Goal: Task Accomplishment & Management: Complete application form

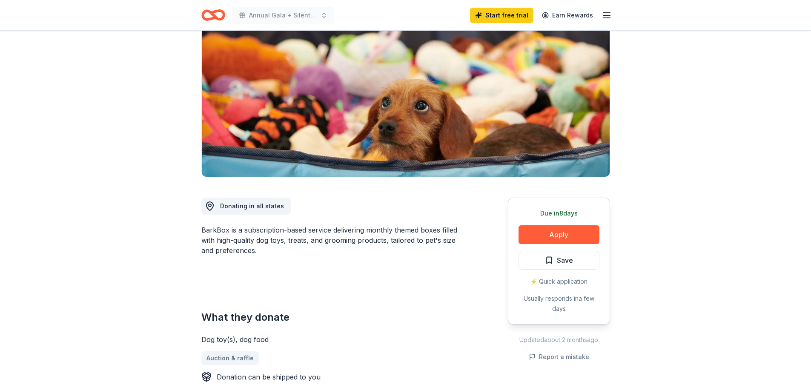
scroll to position [85, 0]
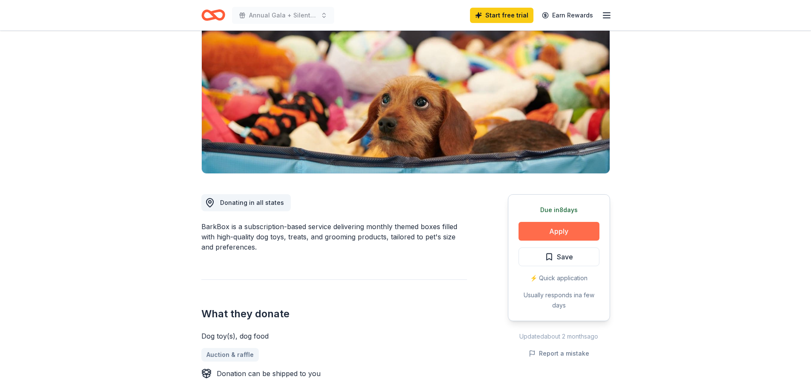
click at [541, 230] on button "Apply" at bounding box center [559, 231] width 81 height 19
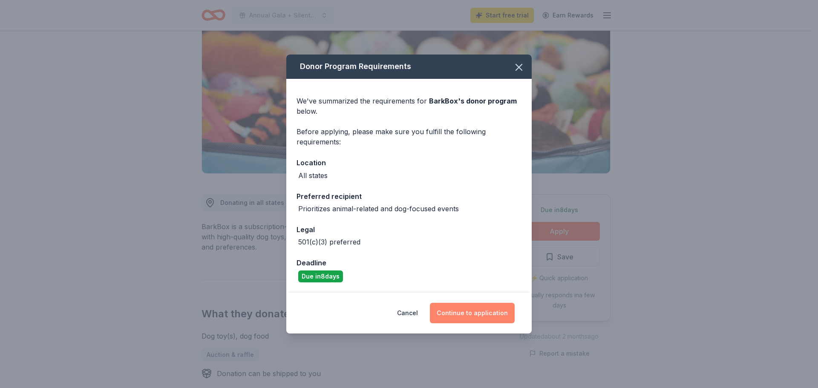
click at [466, 313] on button "Continue to application" at bounding box center [472, 313] width 85 height 20
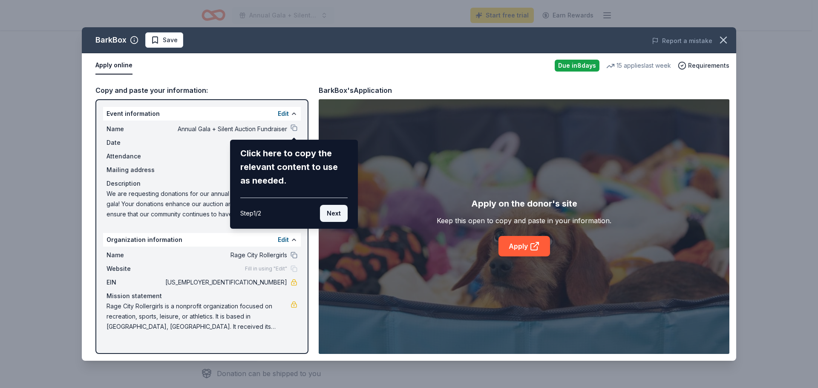
click at [332, 212] on button "Next" at bounding box center [334, 213] width 28 height 17
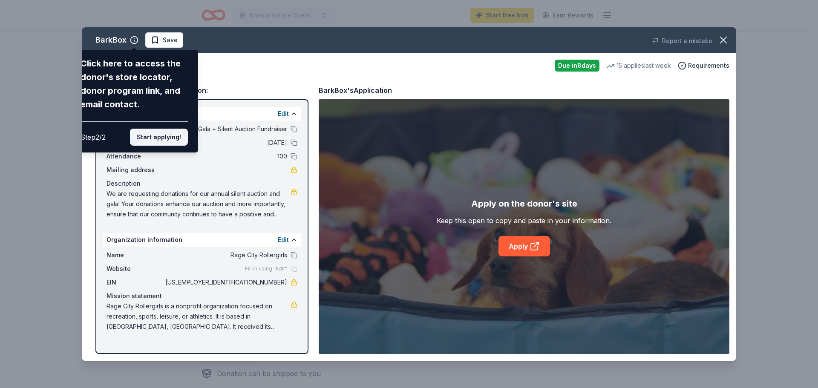
click at [159, 136] on button "Start applying!" at bounding box center [159, 137] width 58 height 17
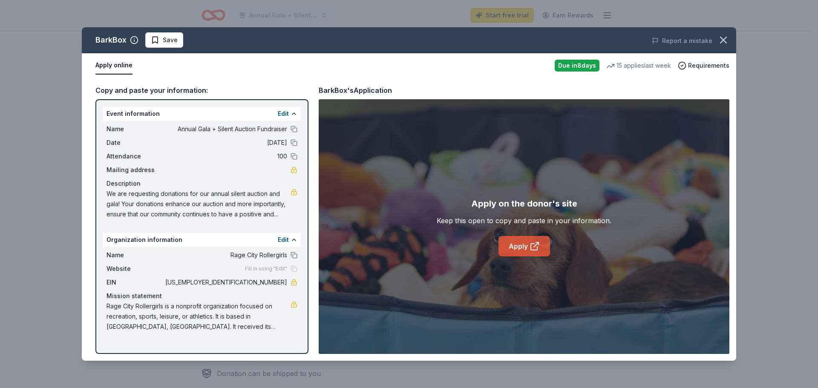
click at [534, 250] on icon at bounding box center [534, 246] width 10 height 10
click at [295, 132] on button at bounding box center [293, 129] width 7 height 7
click at [293, 129] on button at bounding box center [293, 129] width 7 height 7
click at [292, 143] on button at bounding box center [293, 142] width 7 height 7
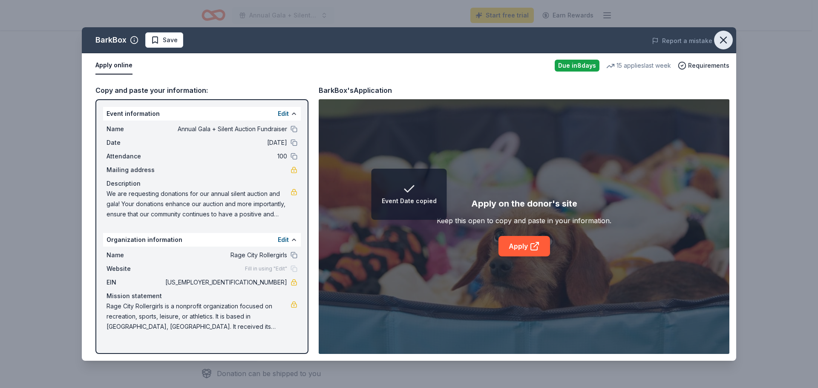
click at [727, 38] on icon "button" at bounding box center [723, 40] width 12 height 12
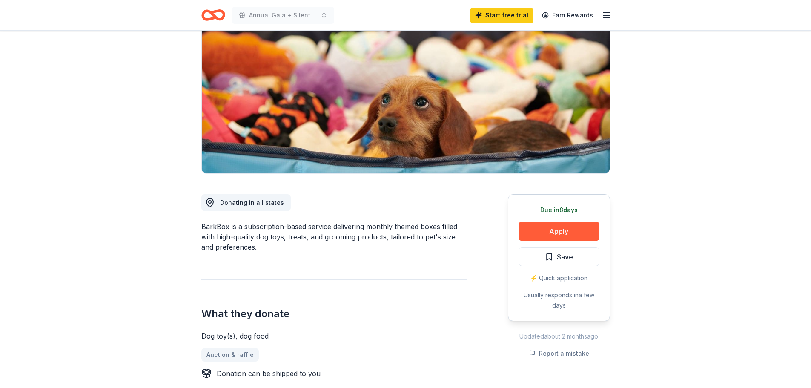
scroll to position [0, 0]
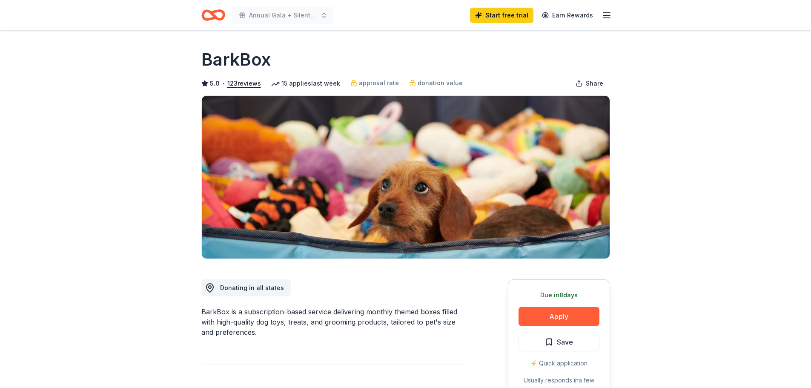
click at [610, 15] on line "button" at bounding box center [606, 15] width 7 height 0
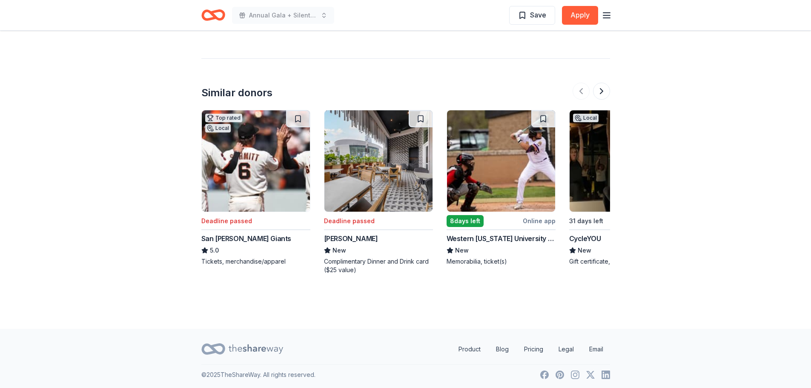
scroll to position [1123, 0]
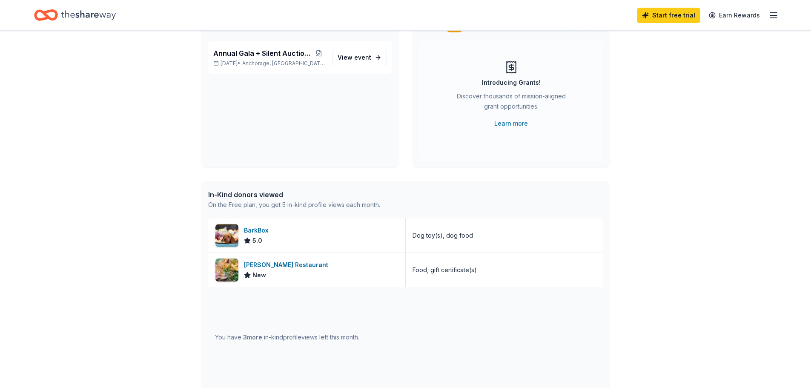
scroll to position [85, 0]
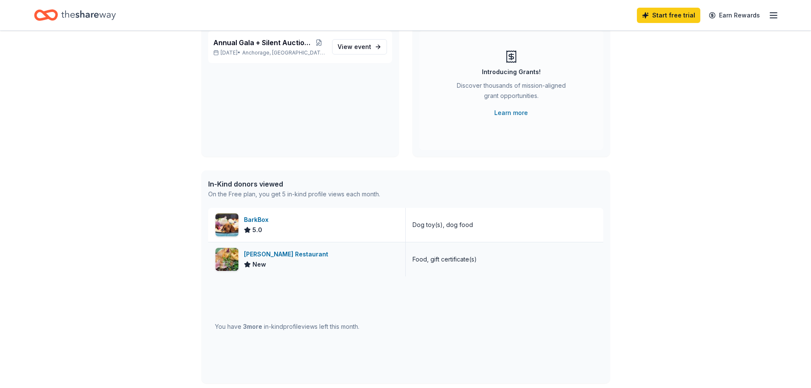
click at [292, 259] on div "[PERSON_NAME] Restaurant" at bounding box center [288, 254] width 88 height 10
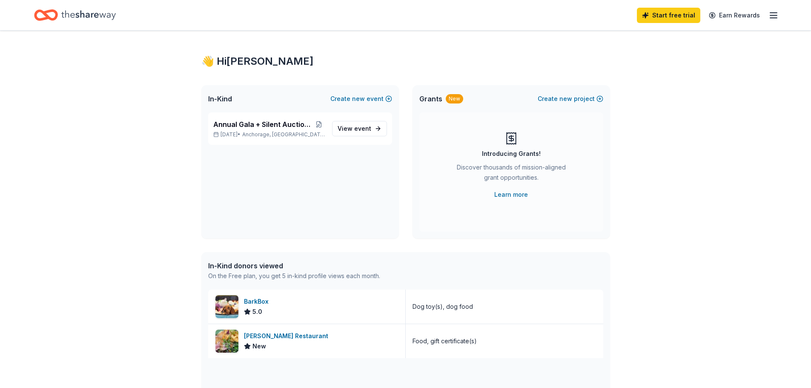
scroll to position [0, 0]
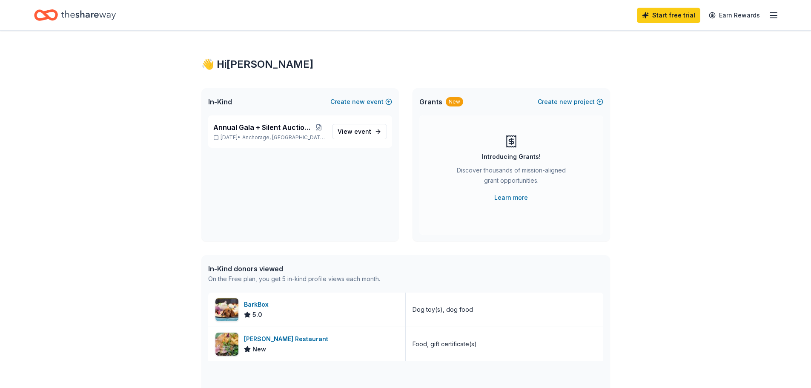
click at [776, 18] on icon "button" at bounding box center [774, 15] width 10 height 10
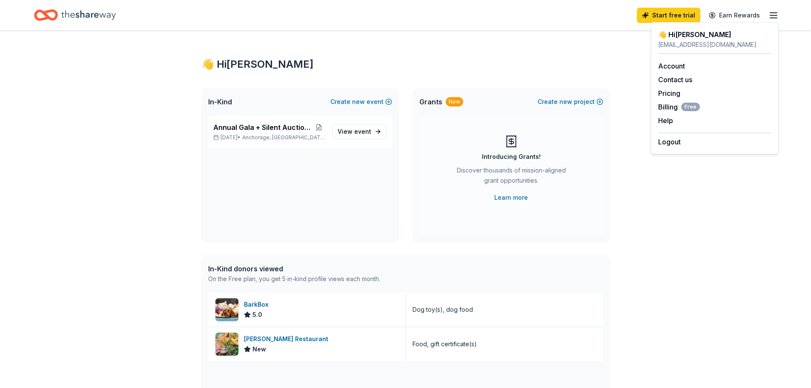
click at [60, 11] on div "Home" at bounding box center [75, 15] width 82 height 20
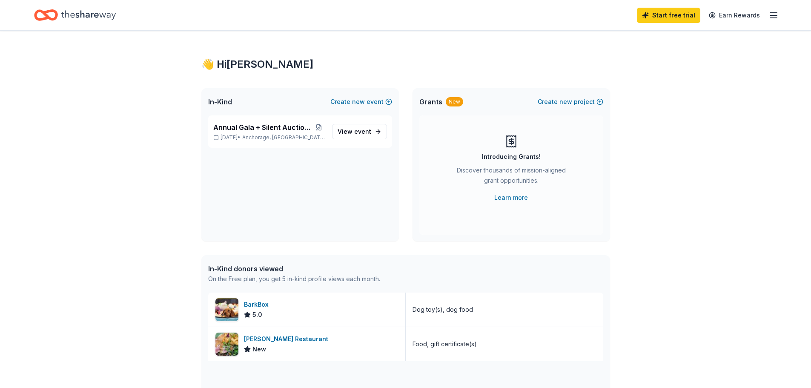
click at [50, 14] on icon "Home" at bounding box center [46, 15] width 24 height 20
click at [774, 12] on icon "button" at bounding box center [774, 15] width 10 height 10
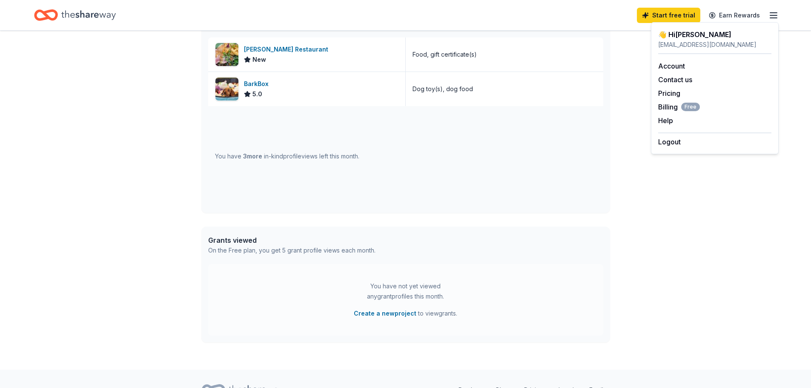
scroll to position [128, 0]
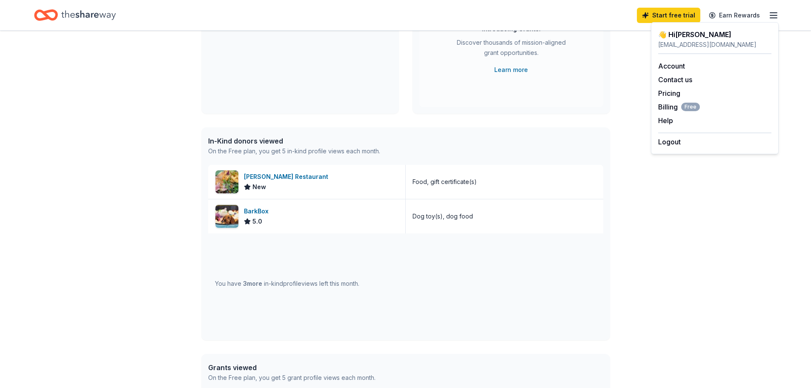
click at [48, 11] on icon "Home" at bounding box center [49, 15] width 13 height 9
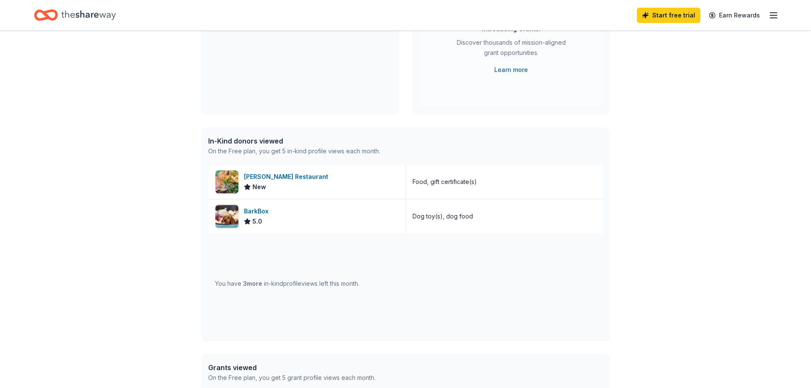
scroll to position [0, 0]
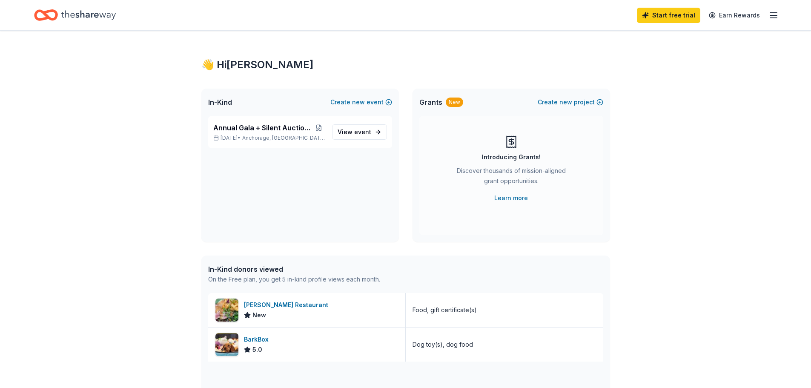
click at [90, 12] on icon "Home" at bounding box center [88, 14] width 55 height 17
click at [376, 138] on link "View event" at bounding box center [359, 131] width 55 height 15
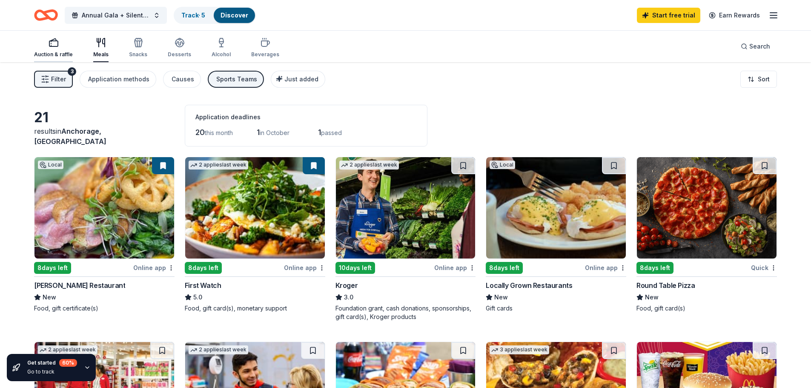
click at [55, 44] on icon "button" at bounding box center [54, 42] width 10 height 10
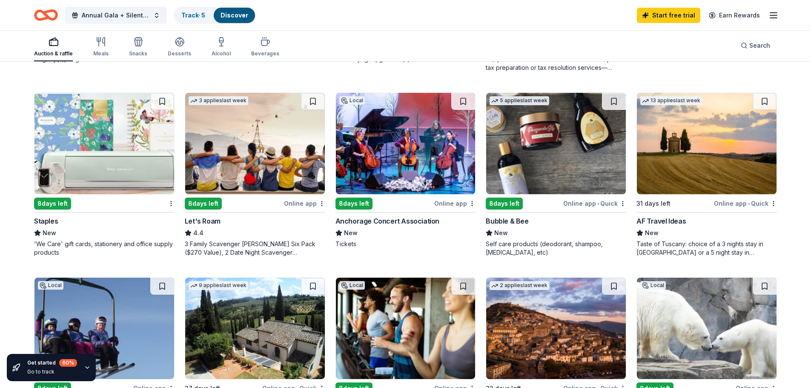
scroll to position [383, 0]
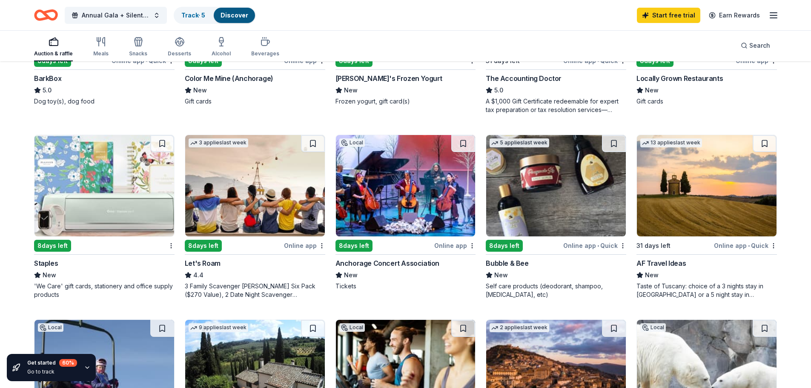
click at [398, 196] on img at bounding box center [406, 185] width 140 height 101
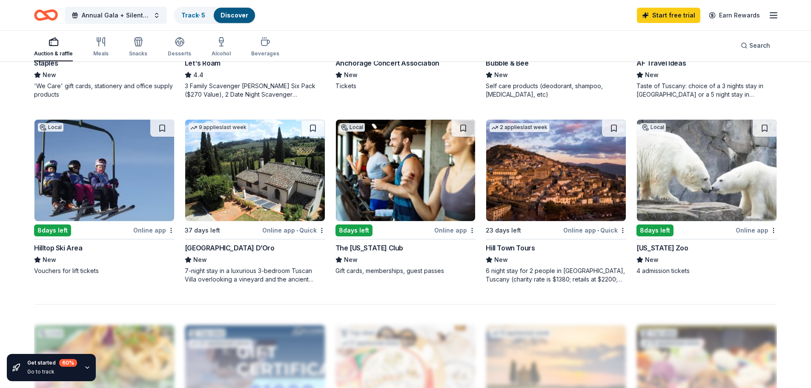
scroll to position [596, 0]
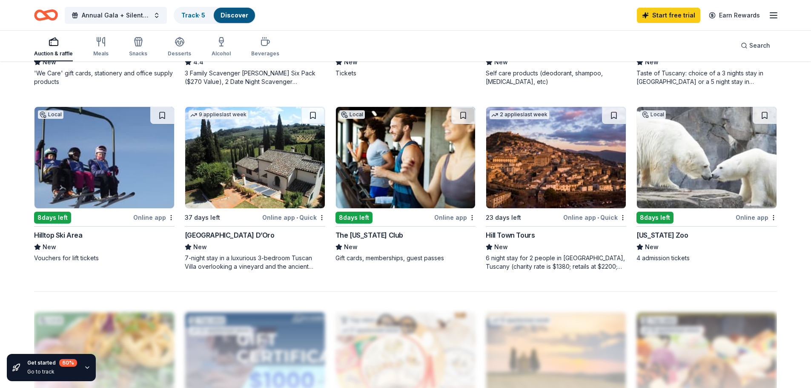
click at [230, 158] on img at bounding box center [255, 157] width 140 height 101
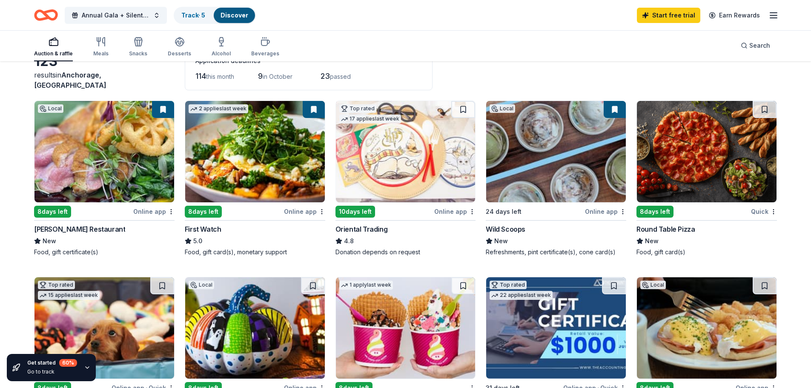
scroll to position [43, 0]
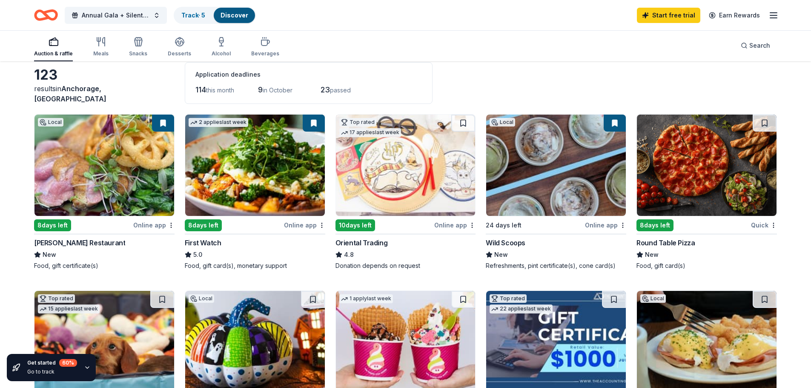
click at [258, 194] on img at bounding box center [255, 165] width 140 height 101
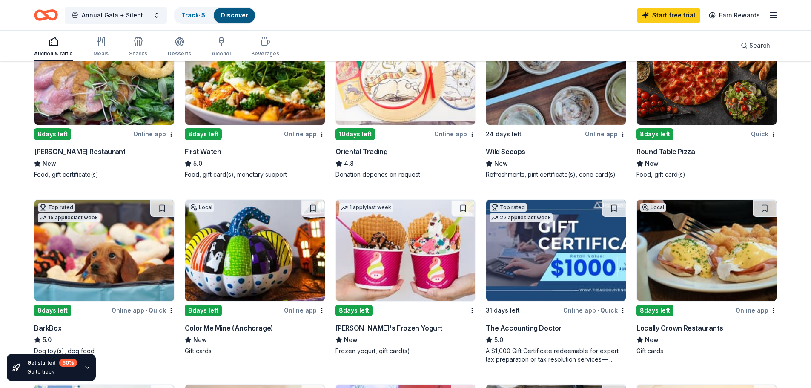
scroll to position [0, 0]
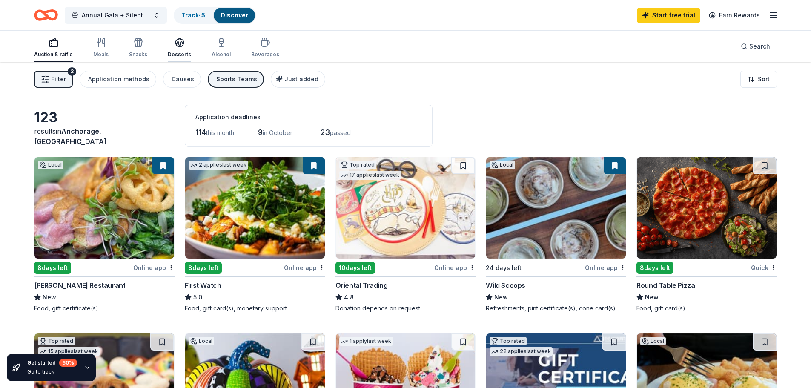
click at [175, 47] on icon "button" at bounding box center [180, 42] width 10 height 10
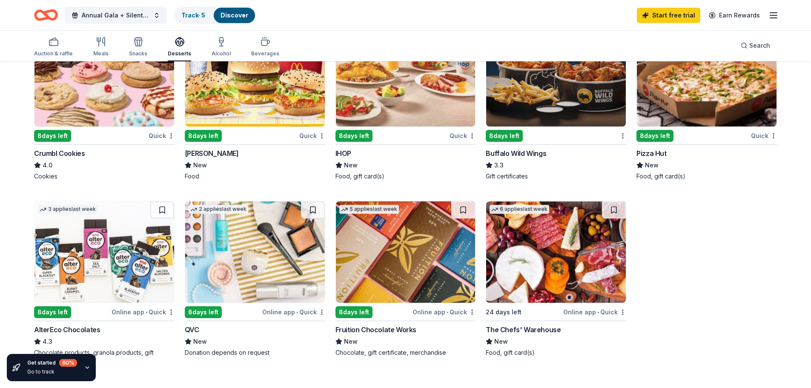
scroll to position [511, 0]
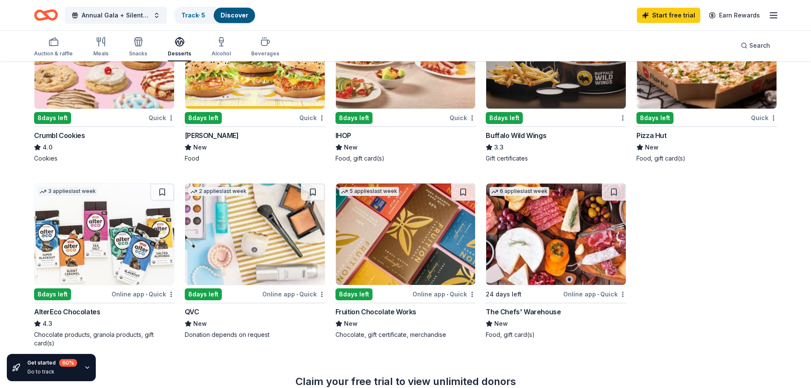
click at [535, 239] on img at bounding box center [556, 234] width 140 height 101
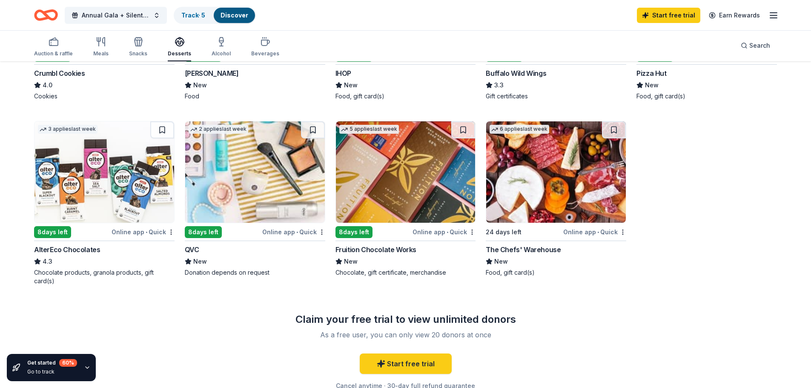
scroll to position [554, 0]
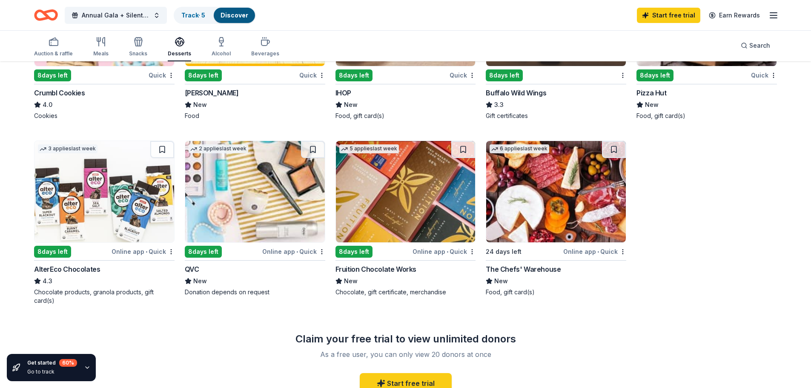
click at [385, 208] on img at bounding box center [406, 191] width 140 height 101
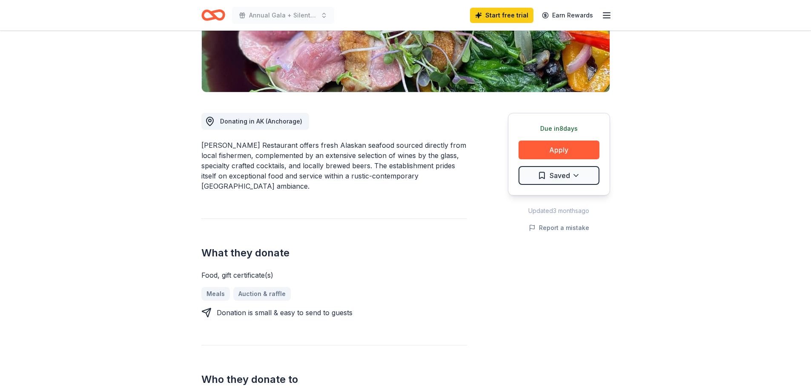
scroll to position [170, 0]
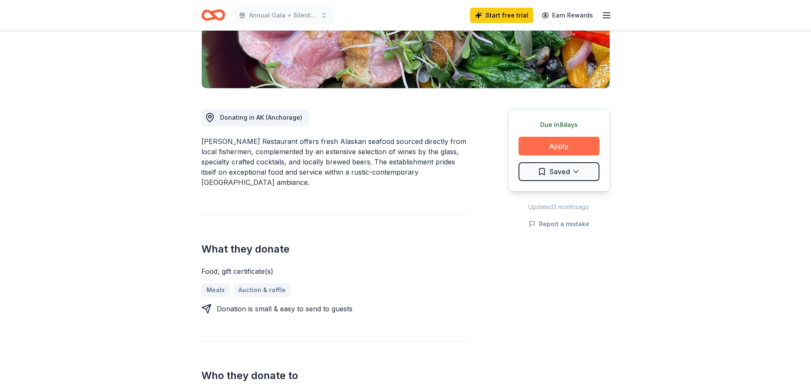
click at [557, 148] on button "Apply" at bounding box center [559, 146] width 81 height 19
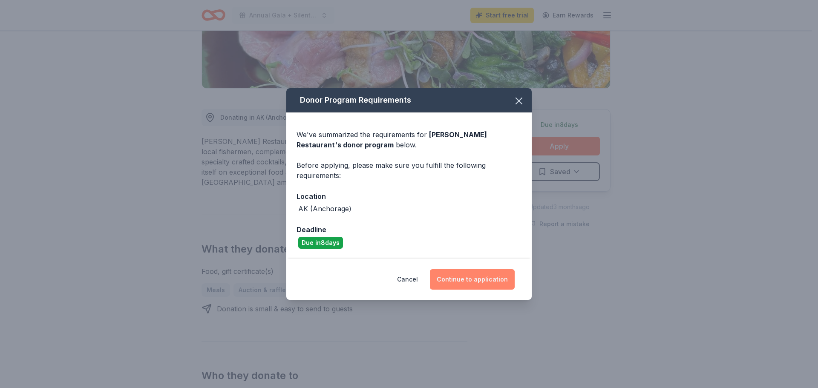
click at [470, 281] on button "Continue to application" at bounding box center [472, 279] width 85 height 20
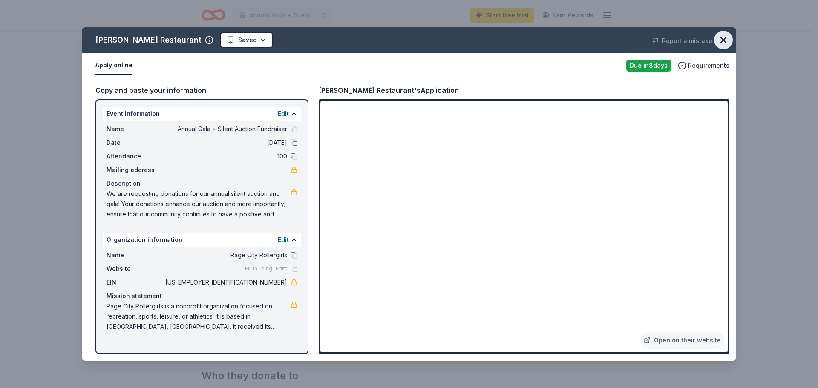
click at [724, 44] on icon "button" at bounding box center [723, 40] width 12 height 12
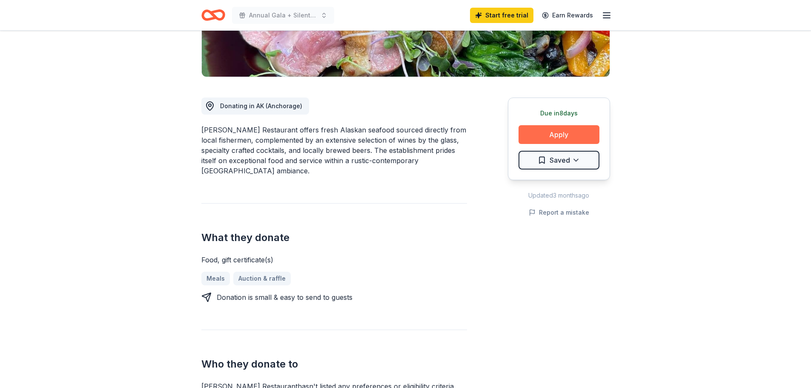
scroll to position [128, 0]
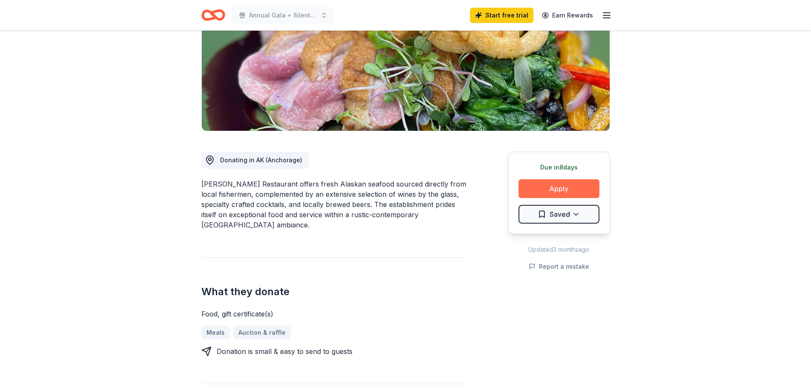
click at [566, 192] on button "Apply" at bounding box center [559, 188] width 81 height 19
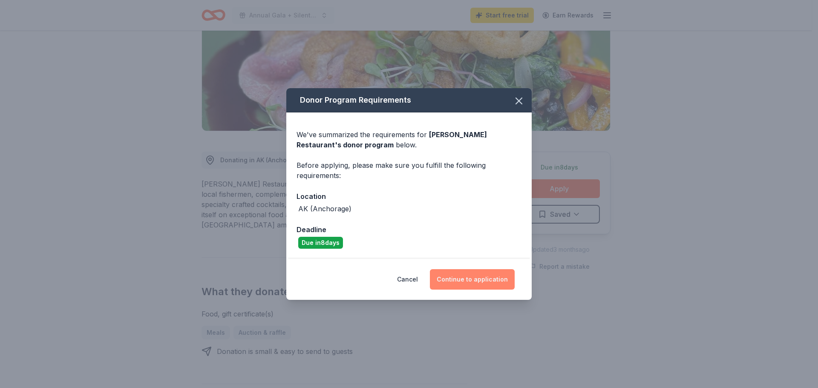
click at [457, 275] on button "Continue to application" at bounding box center [472, 279] width 85 height 20
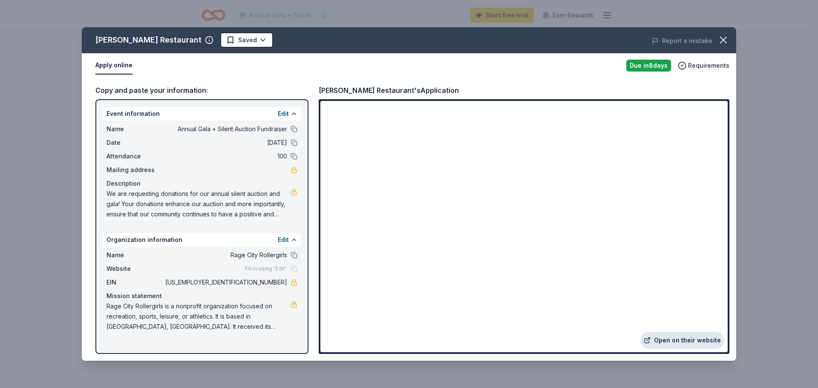
click at [689, 339] on link "Open on their website" at bounding box center [682, 340] width 84 height 17
click at [721, 39] on icon "button" at bounding box center [723, 40] width 12 height 12
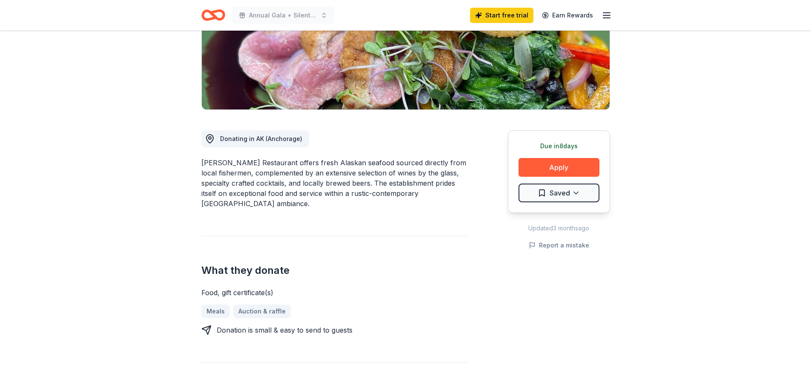
scroll to position [170, 0]
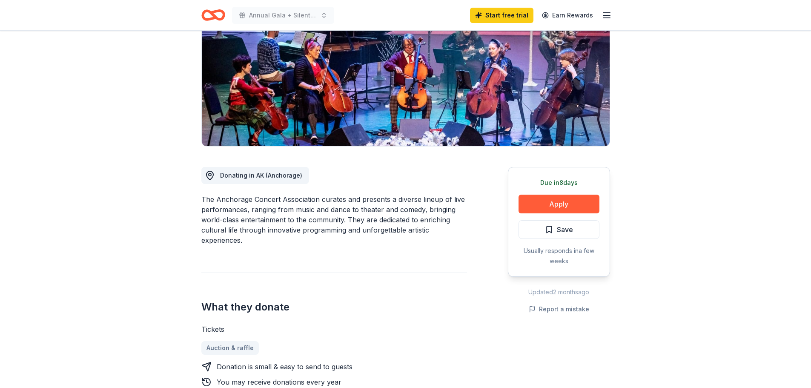
scroll to position [128, 0]
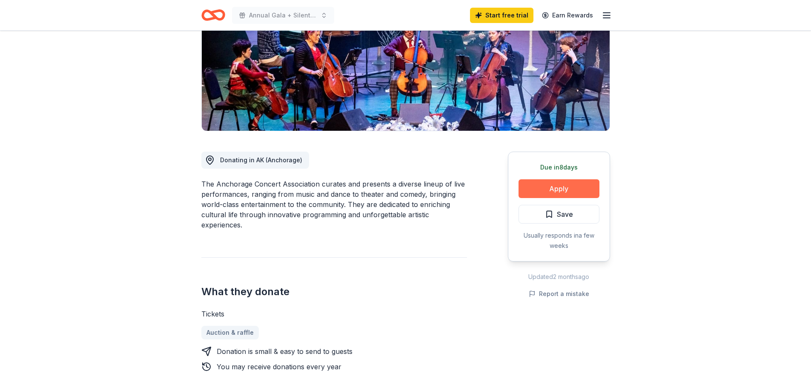
click at [559, 192] on button "Apply" at bounding box center [559, 188] width 81 height 19
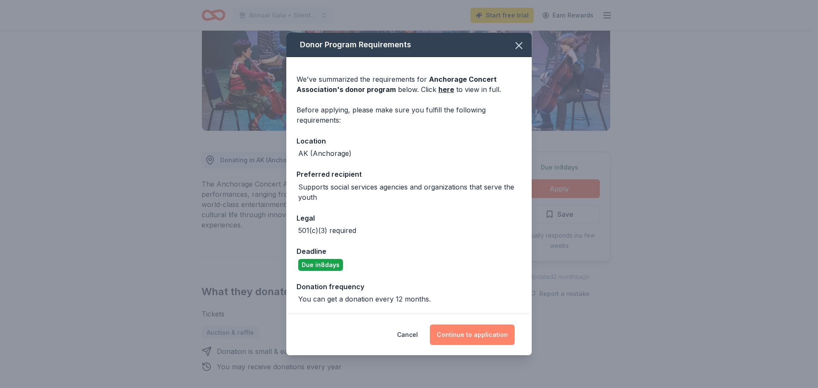
click at [476, 339] on button "Continue to application" at bounding box center [472, 335] width 85 height 20
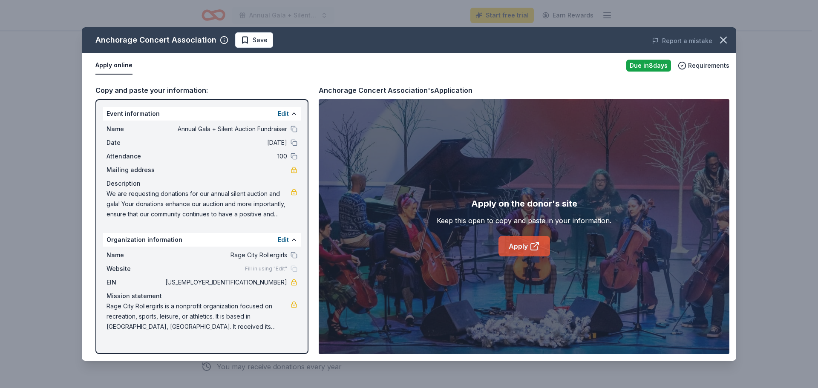
click at [514, 246] on link "Apply" at bounding box center [524, 246] width 52 height 20
click at [723, 38] on icon "button" at bounding box center [723, 40] width 12 height 12
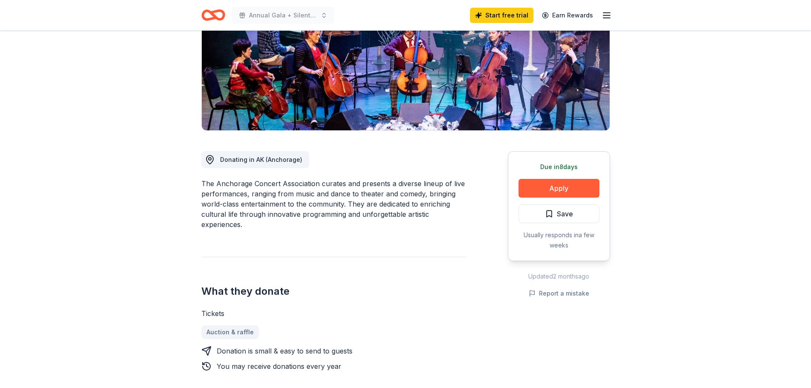
scroll to position [170, 0]
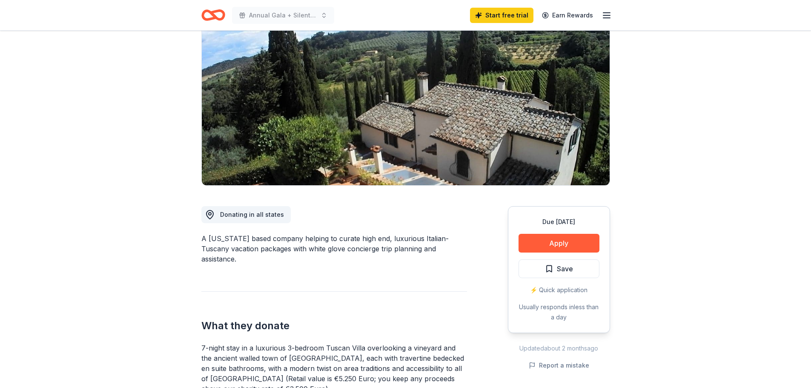
scroll to position [43, 0]
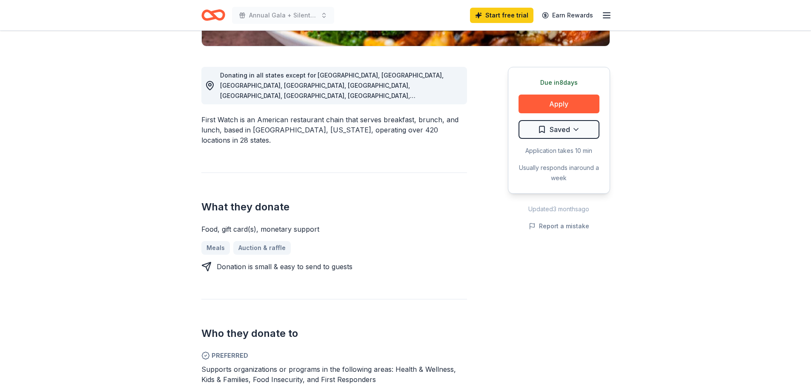
scroll to position [213, 0]
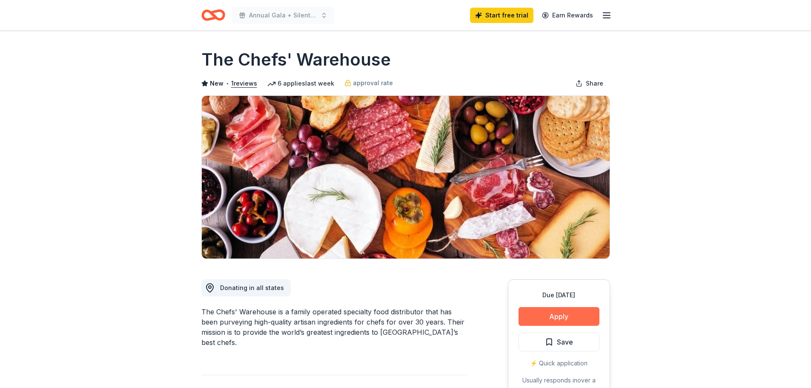
click at [567, 315] on button "Apply" at bounding box center [559, 316] width 81 height 19
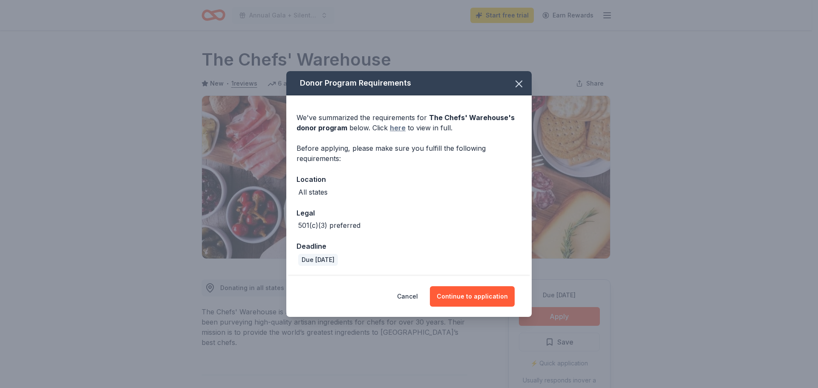
click at [395, 131] on link "here" at bounding box center [398, 128] width 16 height 10
click at [520, 84] on icon "button" at bounding box center [519, 84] width 12 height 12
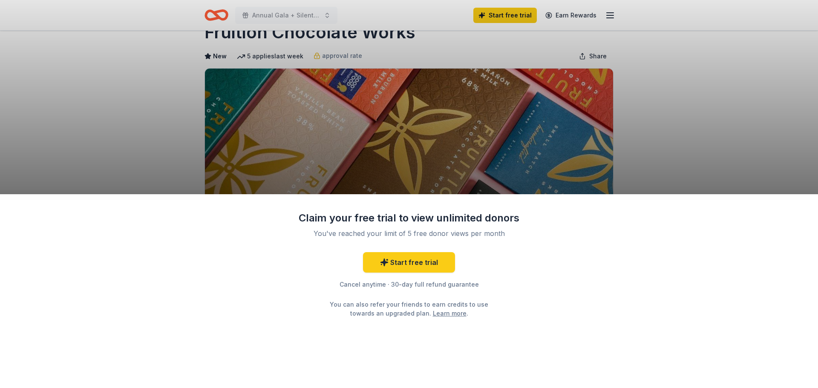
scroll to position [43, 0]
